Goal: Communication & Community: Answer question/provide support

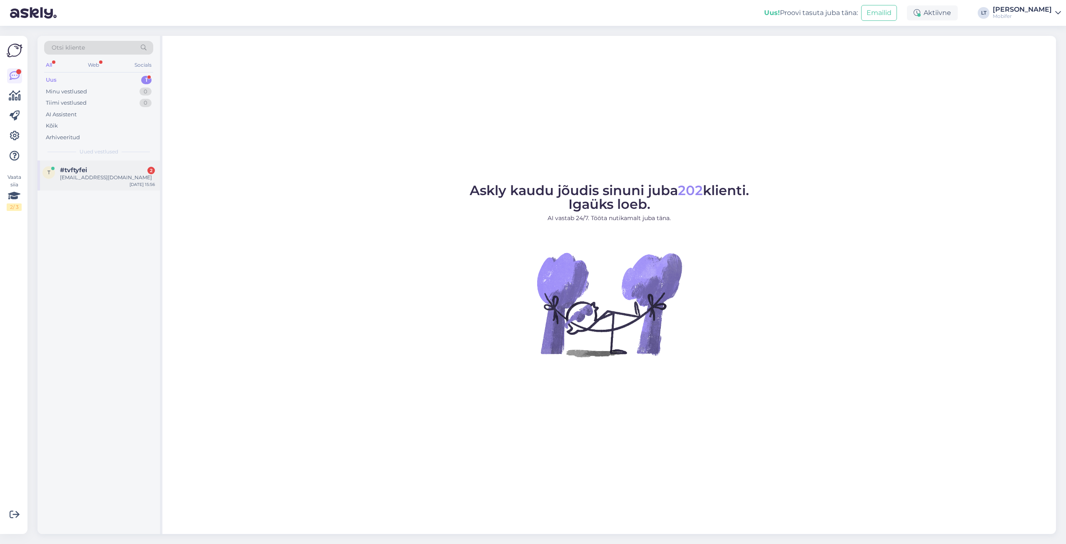
click at [103, 169] on div "#tvftyfei 2" at bounding box center [107, 169] width 95 height 7
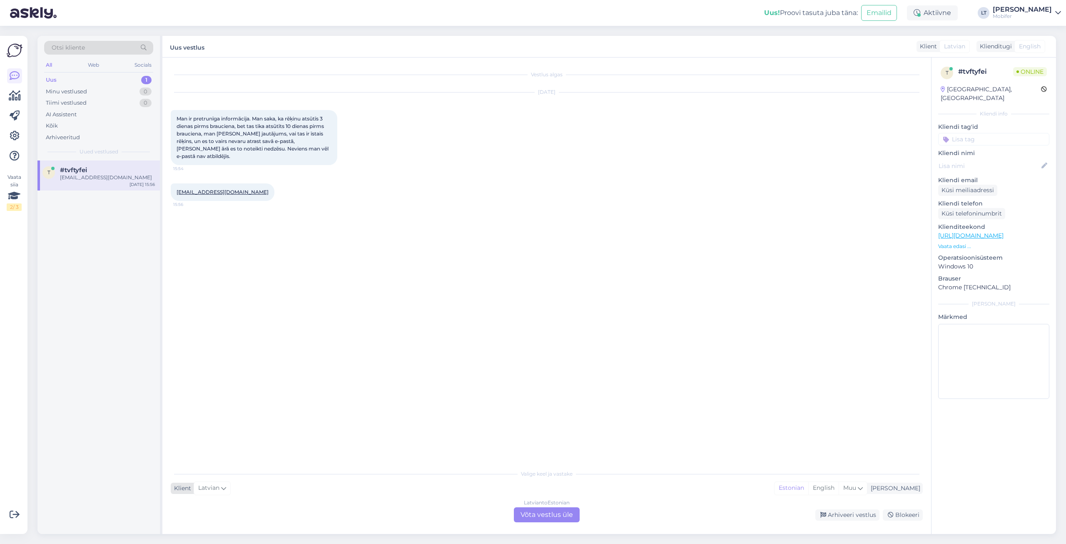
click at [227, 485] on div "Latvian" at bounding box center [212, 487] width 37 height 13
click at [197, 434] on link "English" at bounding box center [217, 433] width 92 height 13
drag, startPoint x: 178, startPoint y: 116, endPoint x: 309, endPoint y: 148, distance: 134.6
click at [309, 148] on div "Man ir pretrunīga informācija. Man saka, ka rēķinu atsūtīs 3 dienas pirms brauc…" at bounding box center [254, 137] width 167 height 55
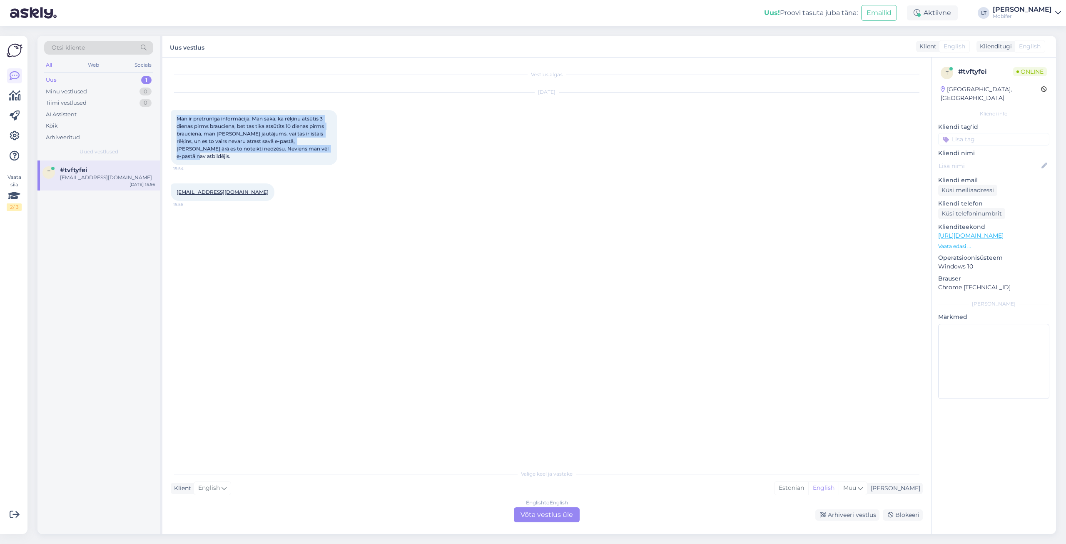
copy span "Man ir pretrunīga informācija. Man saka, ka rēķinu atsūtīs 3 dienas pirms brauc…"
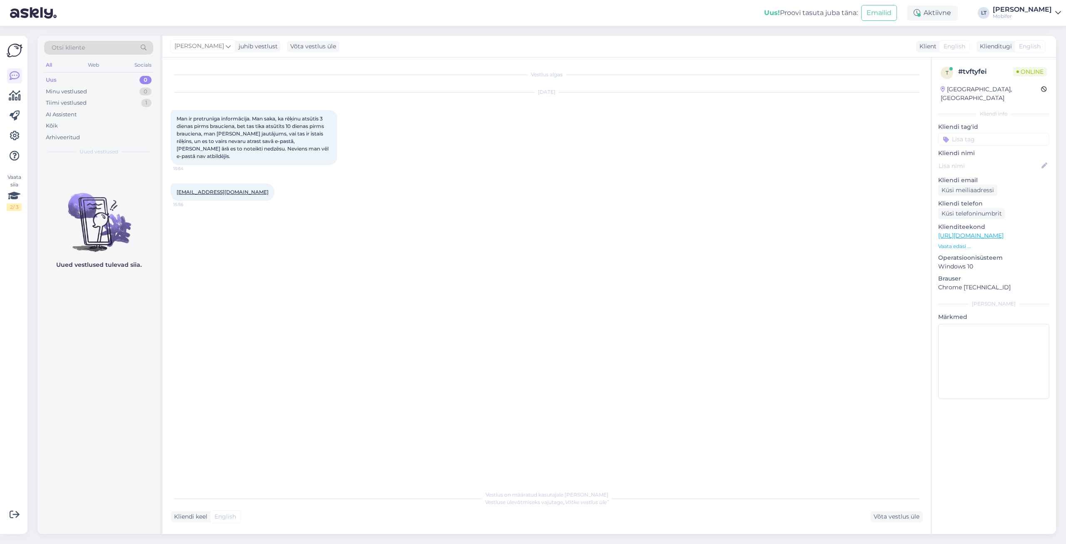
click at [246, 511] on div "Kliendi keel English Võta vestlus üle" at bounding box center [547, 516] width 752 height 11
click at [901, 516] on div "Võta vestlus üle" at bounding box center [897, 516] width 52 height 11
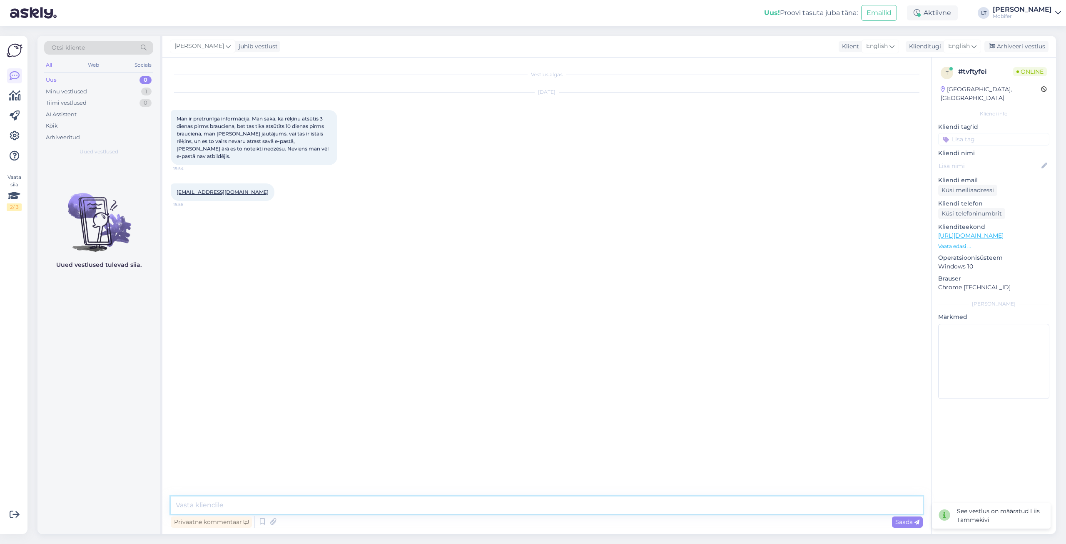
click at [223, 504] on textarea at bounding box center [547, 504] width 752 height 17
type textarea "Hello,"
click at [247, 521] on icon at bounding box center [246, 521] width 5 height 5
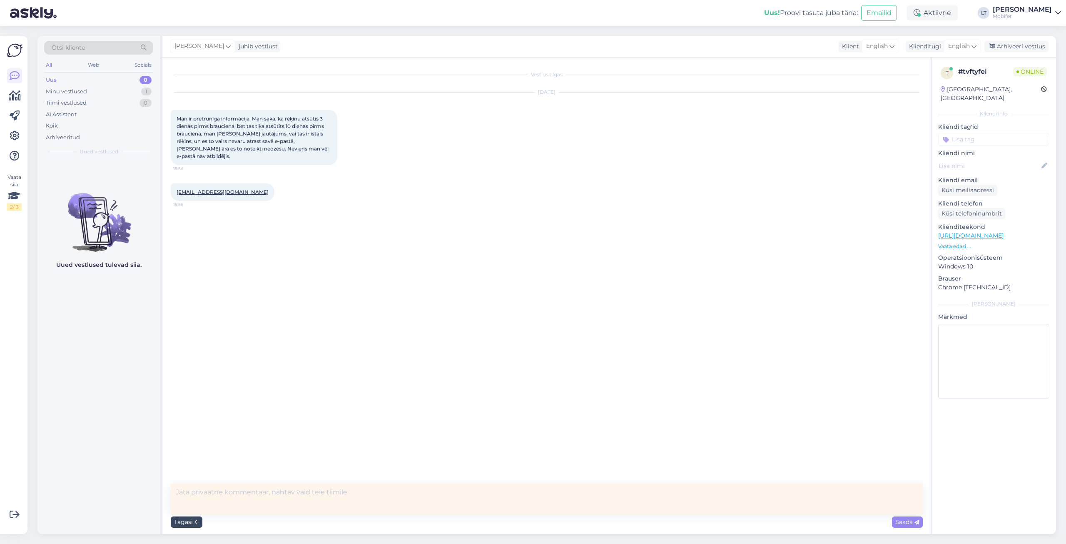
click at [197, 521] on icon at bounding box center [197, 521] width 5 height 5
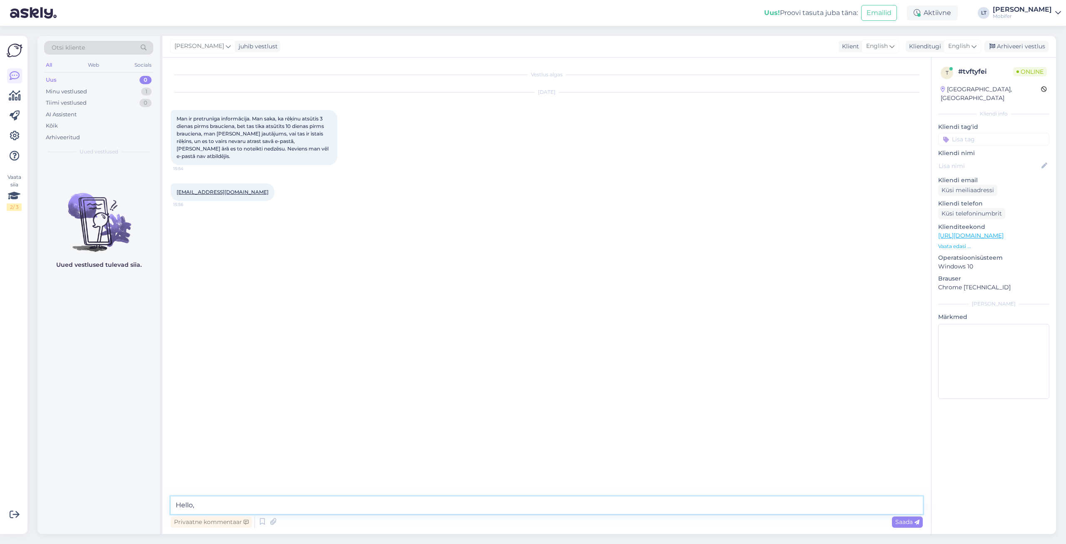
click at [195, 507] on textarea "Hello," at bounding box center [547, 504] width 752 height 17
click at [207, 504] on textarea "Hello," at bounding box center [547, 504] width 752 height 17
type textarea "Hello, Yes the invoice is real and all ok."
click at [217, 506] on textarea at bounding box center [547, 504] width 752 height 17
type textarea "T"
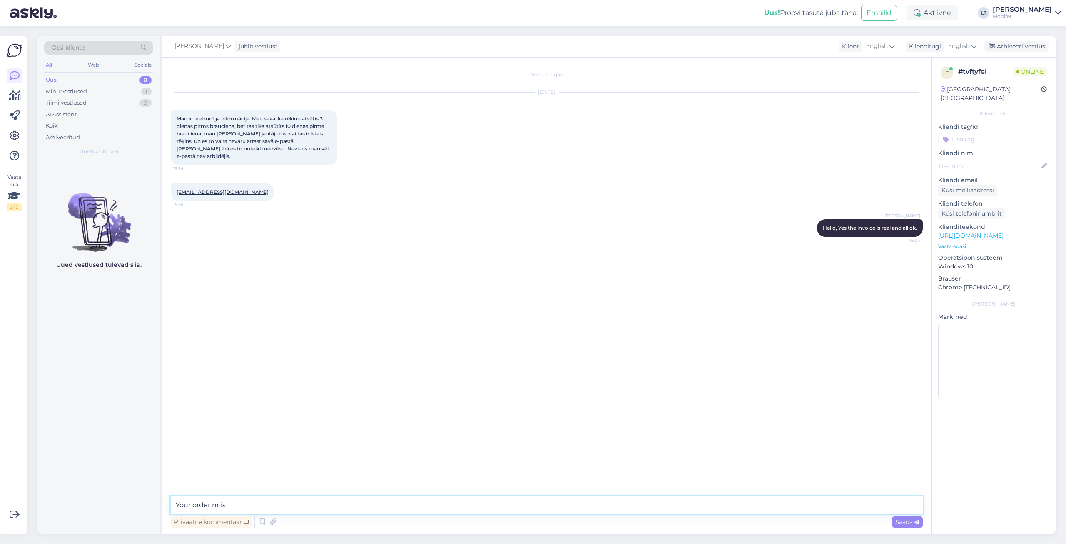
paste textarea "#A7MQZ5FA57"
type textarea "Your order nr is #A7MQZ5FA57, and your ride is [DATE][DATE]."
click at [899, 519] on span "Saada" at bounding box center [908, 521] width 24 height 7
click at [65, 88] on div "Minu vestlused" at bounding box center [66, 91] width 41 height 8
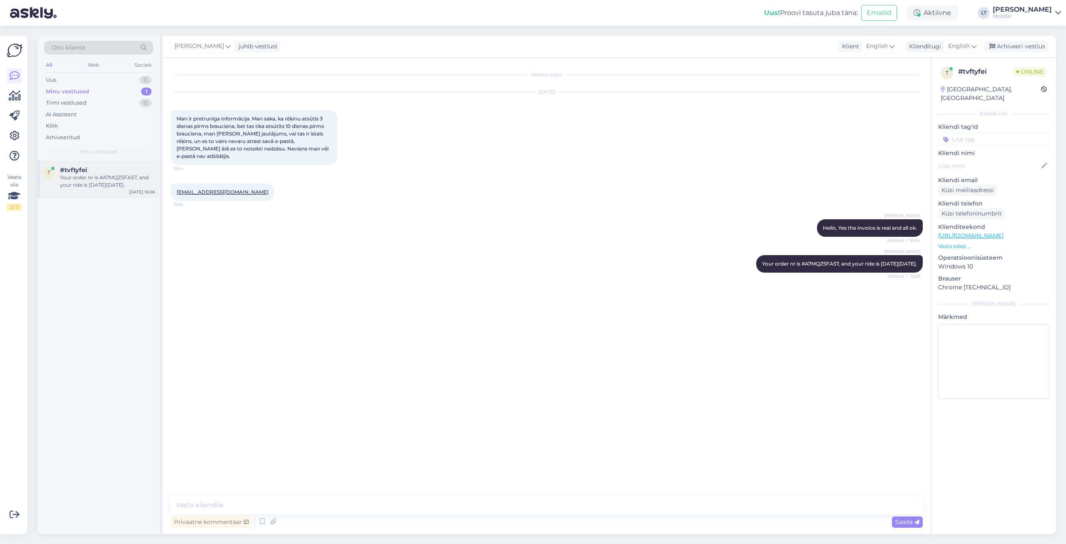
click at [73, 176] on div "Your order nr is #A7MQZ5FA57, and your ride is [DATE][DATE]." at bounding box center [107, 181] width 95 height 15
click at [243, 140] on span "Man ir pretrunīga informācija. Man saka, ka rēķinu atsūtīs 3 dienas pirms brauc…" at bounding box center [253, 137] width 153 height 44
click at [212, 504] on textarea at bounding box center [547, 504] width 752 height 17
click at [547, 75] on div "Vestlus algas" at bounding box center [547, 74] width 752 height 7
click at [228, 502] on textarea at bounding box center [547, 504] width 752 height 17
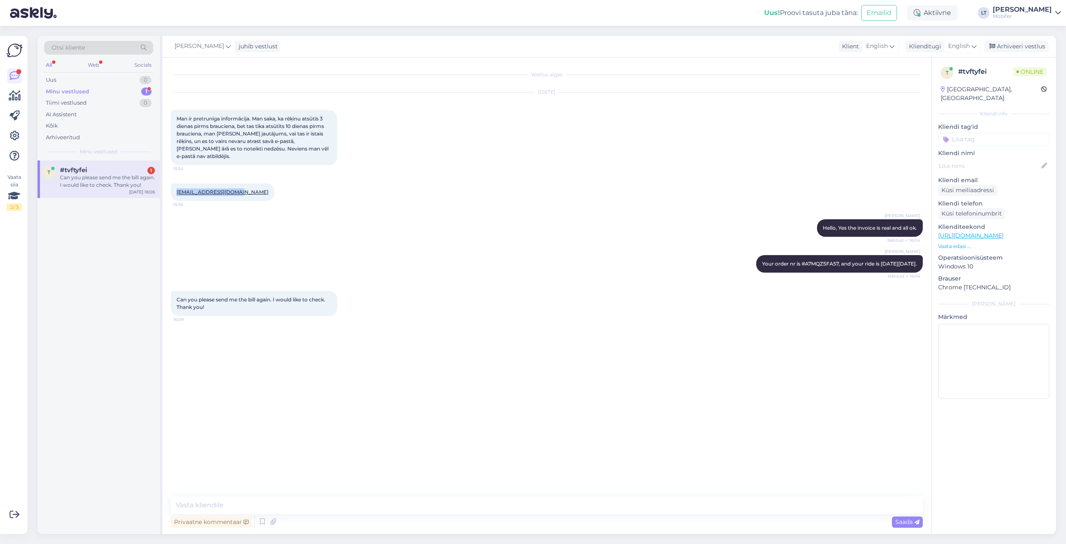
drag, startPoint x: 175, startPoint y: 185, endPoint x: 231, endPoint y: 184, distance: 55.8
click at [236, 185] on div "[EMAIL_ADDRESS][DOMAIN_NAME] 15:56" at bounding box center [223, 191] width 104 height 17
copy link "[EMAIL_ADDRESS][DOMAIN_NAME]"
click at [249, 506] on textarea at bounding box center [547, 504] width 752 height 17
type textarea "T"
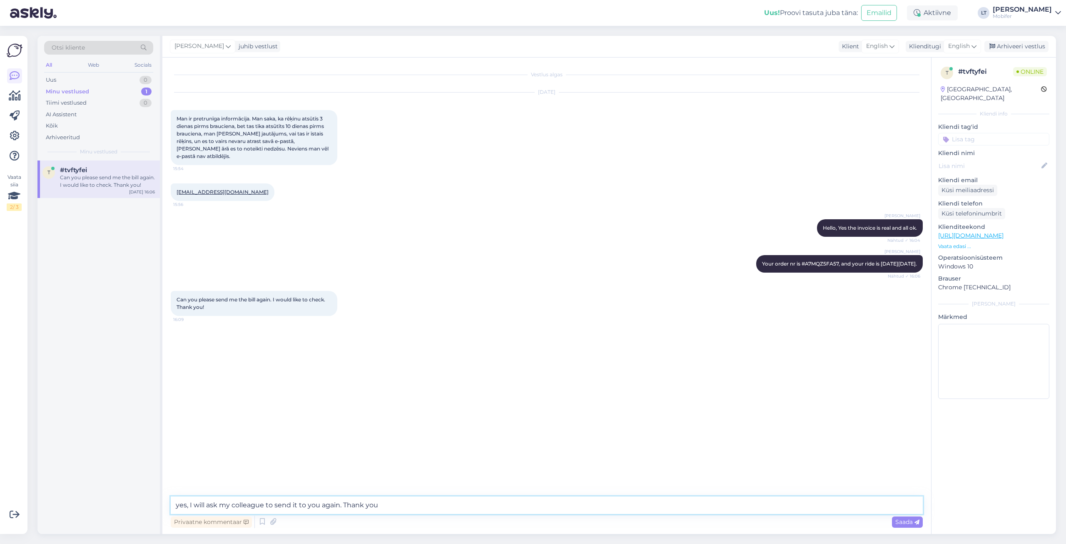
type textarea "yes, I will ask my colleague to send it to you again. Thank you!"
